Goal: Information Seeking & Learning: Learn about a topic

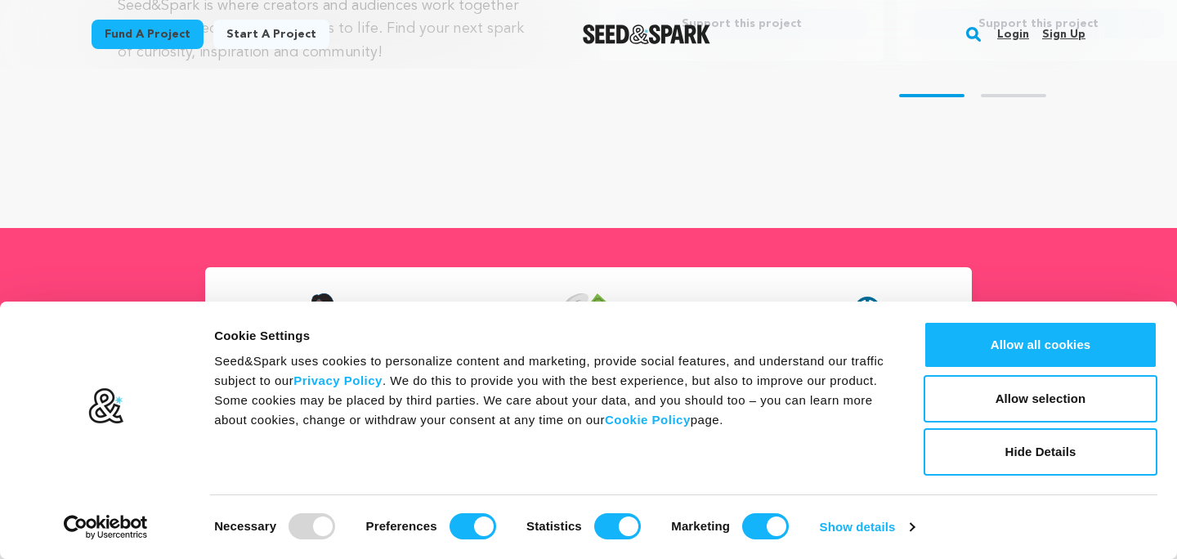
scroll to position [472, 0]
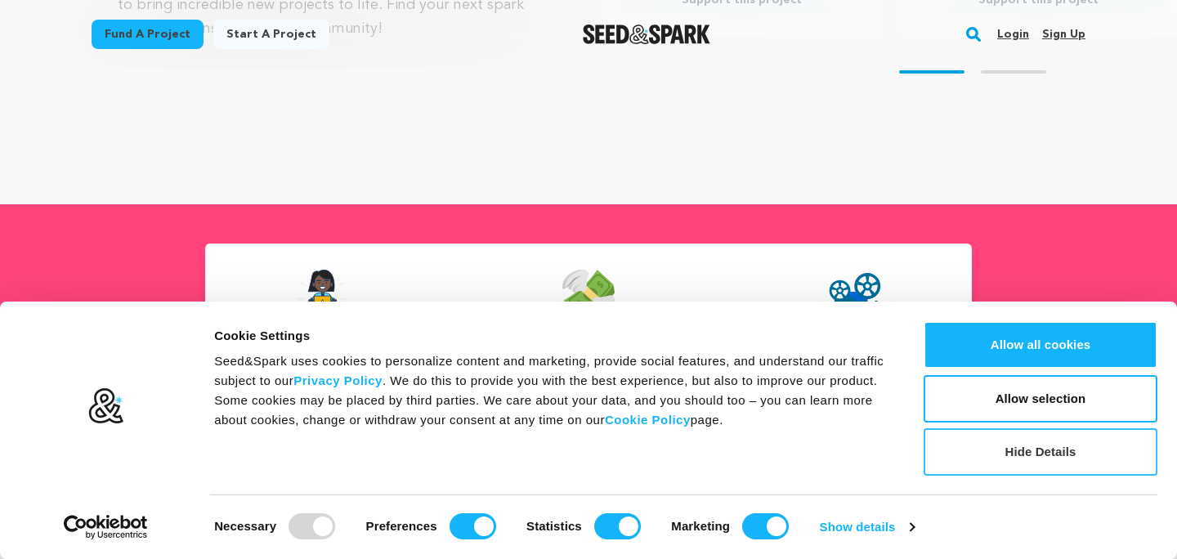
click at [1051, 447] on button "Hide Details" at bounding box center [1041, 451] width 234 height 47
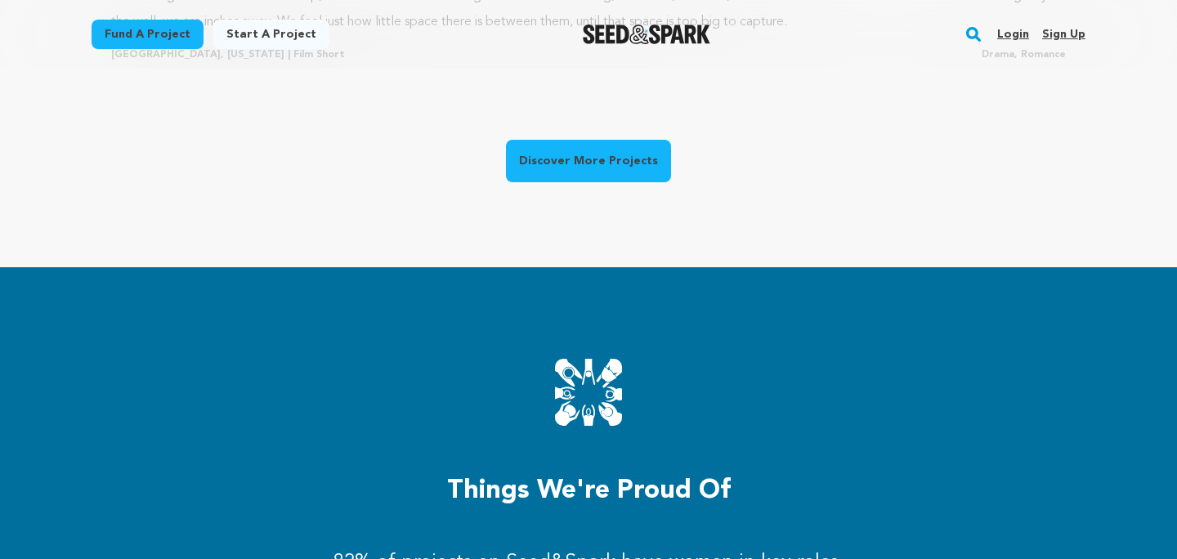
scroll to position [1515, 0]
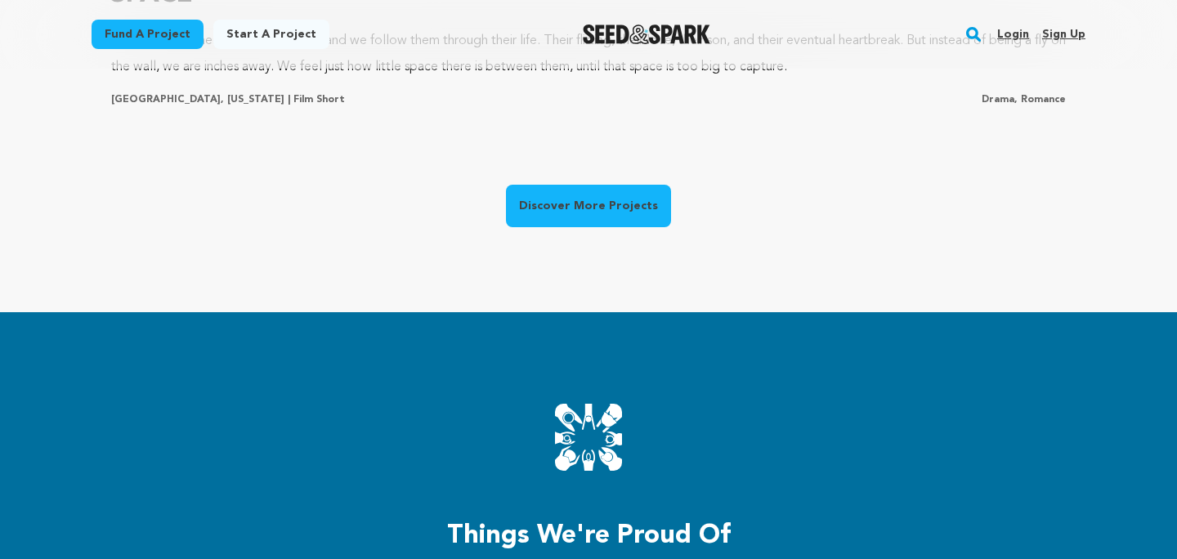
click at [643, 199] on link "Discover More Projects" at bounding box center [588, 206] width 165 height 43
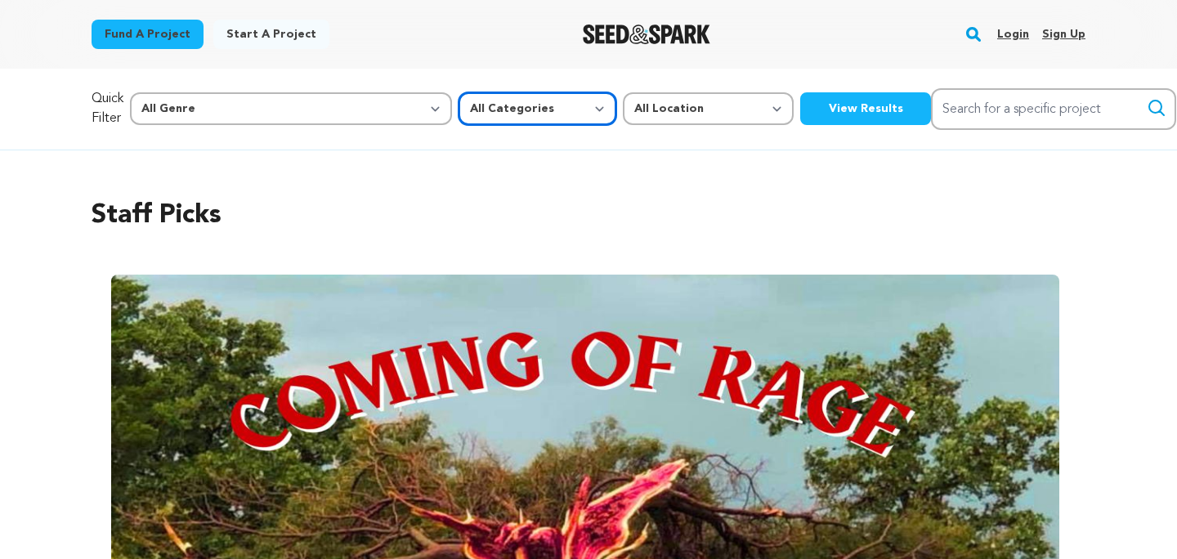
click at [459, 98] on select "All Categories Film Feature Film Short Series Music Video Comics Artist Residen…" at bounding box center [538, 108] width 158 height 33
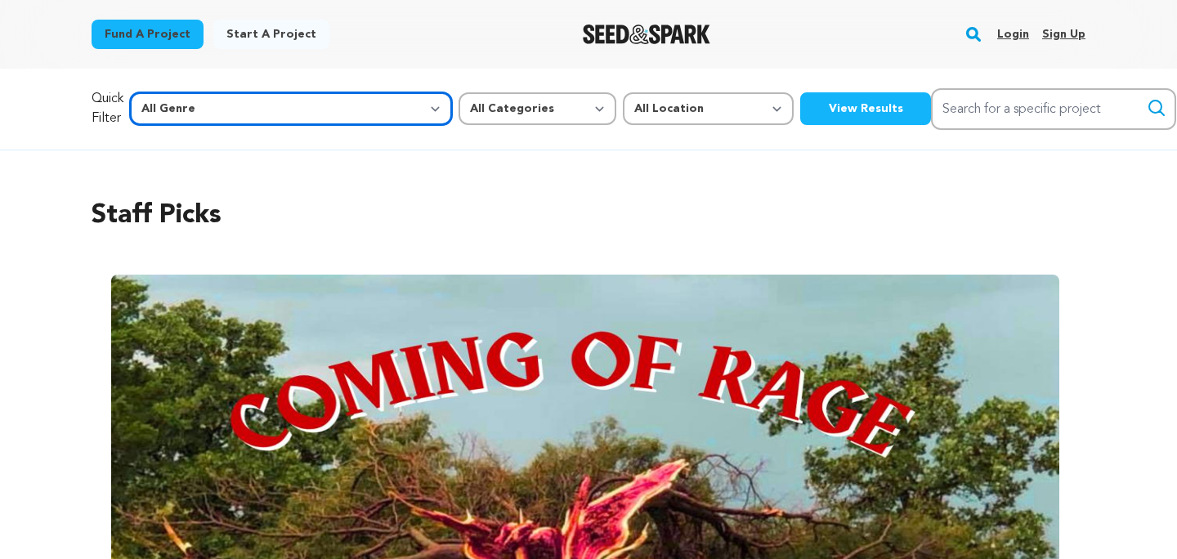
click at [306, 103] on select "All Genre Action Adventure Afrobeat Alternative Ambient Animation Bebop Big Ban…" at bounding box center [291, 108] width 322 height 33
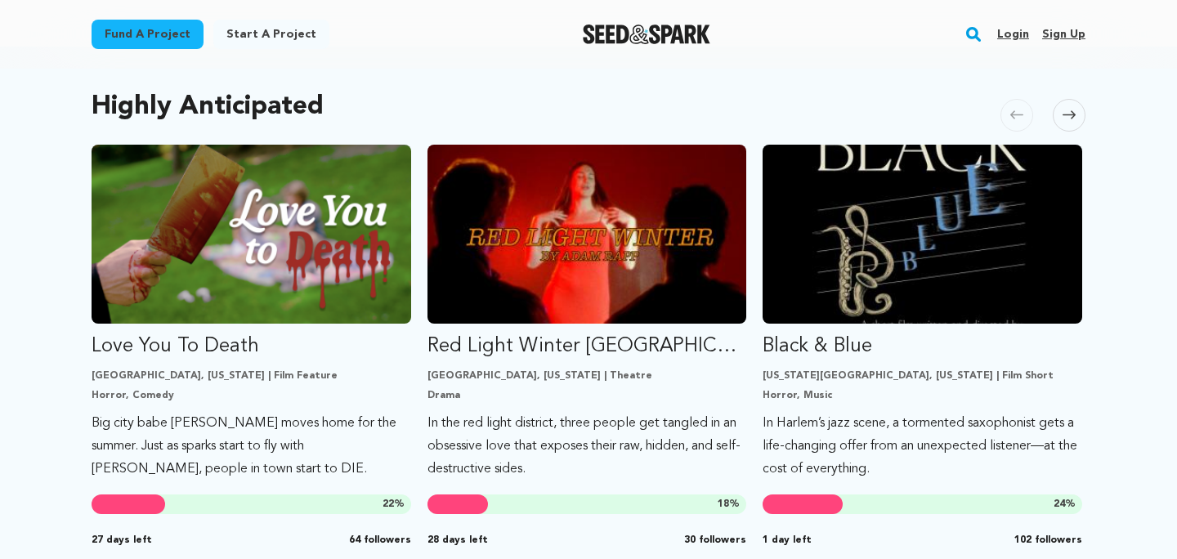
scroll to position [876, 0]
